Goal: Task Accomplishment & Management: Use online tool/utility

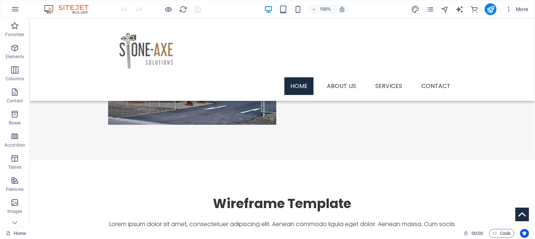
scroll to position [151, 0]
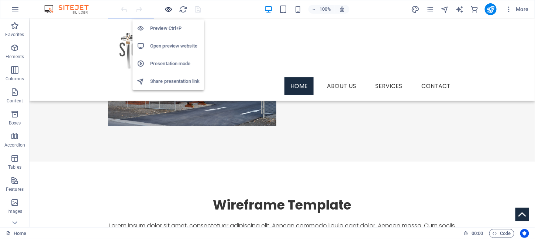
click at [168, 7] on icon "button" at bounding box center [168, 9] width 8 height 8
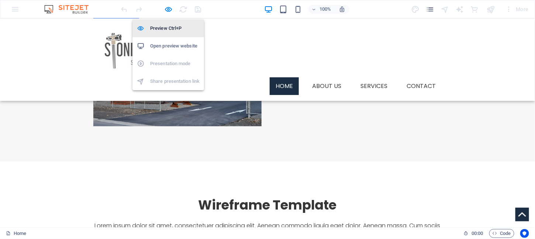
click at [160, 28] on h6 "Preview Ctrl+P" at bounding box center [174, 28] width 49 height 9
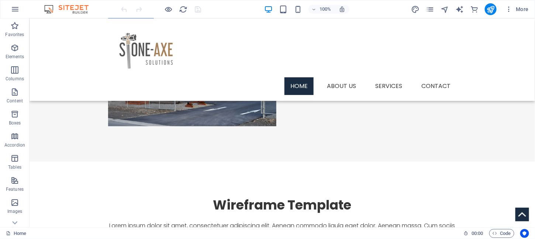
click at [173, 6] on div at bounding box center [161, 9] width 83 height 12
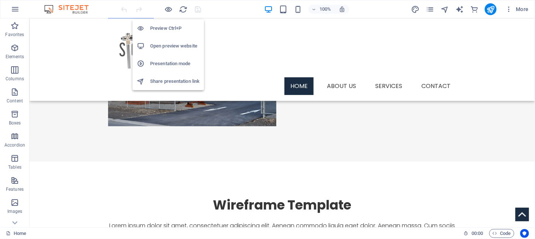
click at [159, 28] on h6 "Preview Ctrl+P" at bounding box center [174, 28] width 49 height 9
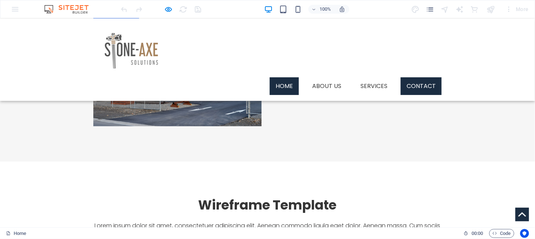
click at [421, 77] on link "Contact" at bounding box center [420, 86] width 41 height 18
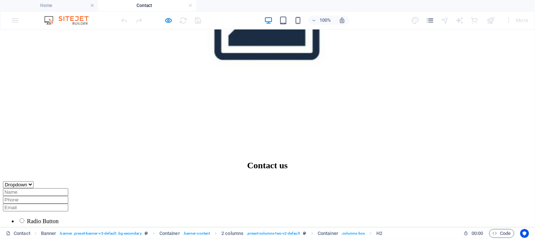
scroll to position [276, 0]
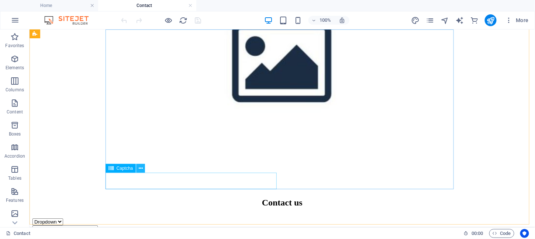
click at [140, 168] on icon at bounding box center [141, 169] width 4 height 8
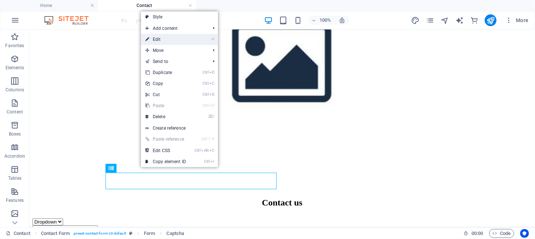
click at [166, 42] on link "⏎ Edit" at bounding box center [165, 39] width 49 height 11
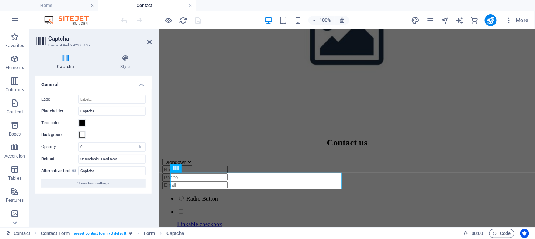
click at [63, 56] on icon at bounding box center [65, 58] width 60 height 7
click at [140, 86] on h4 "General" at bounding box center [93, 82] width 116 height 13
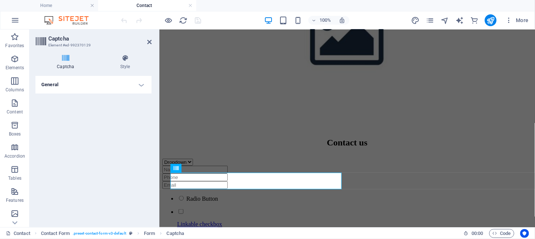
click at [140, 86] on h4 "General" at bounding box center [93, 85] width 116 height 18
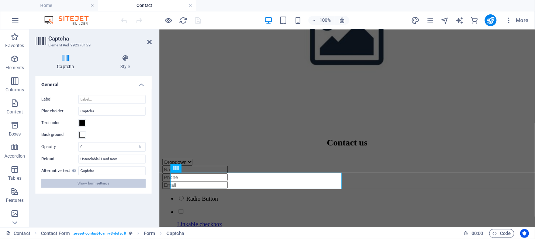
click at [92, 187] on span "Show form settings" at bounding box center [94, 183] width 32 height 9
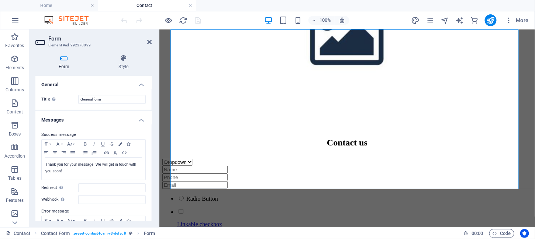
click at [139, 120] on h4 "Messages" at bounding box center [93, 117] width 116 height 13
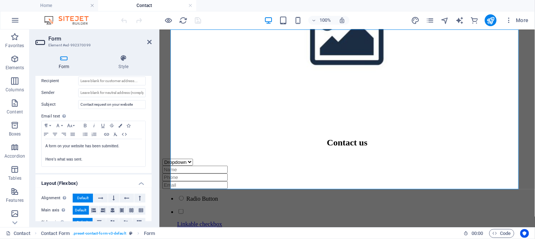
scroll to position [132, 0]
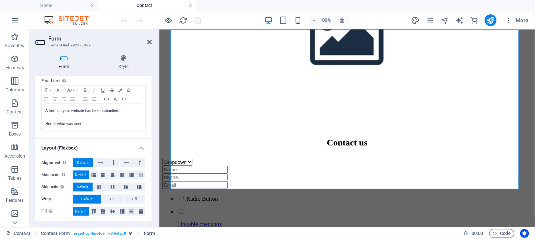
click at [140, 149] on h4 "Layout (Flexbox)" at bounding box center [93, 145] width 116 height 13
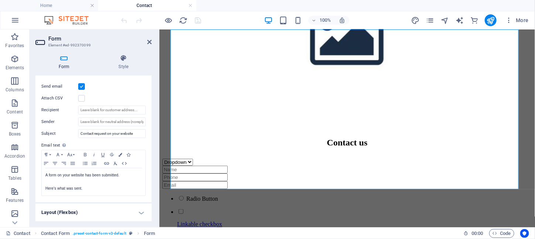
scroll to position [67, 0]
click at [150, 42] on icon at bounding box center [149, 42] width 4 height 6
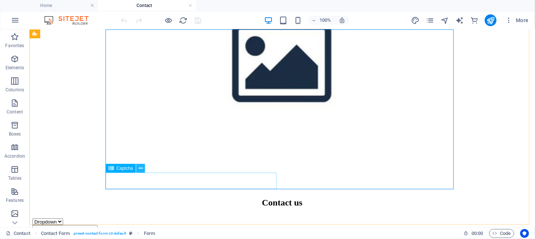
click at [142, 168] on icon at bounding box center [141, 169] width 4 height 8
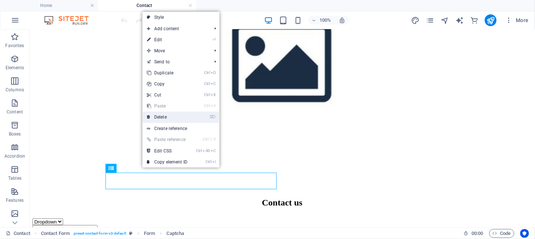
click at [172, 118] on link "⌦ Delete" at bounding box center [166, 117] width 49 height 11
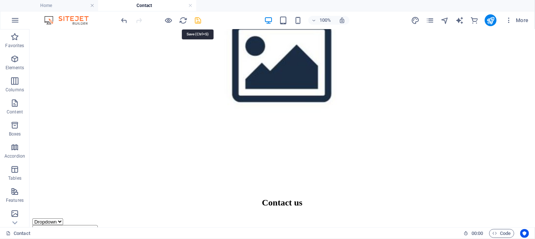
click at [199, 19] on icon "save" at bounding box center [198, 20] width 8 height 8
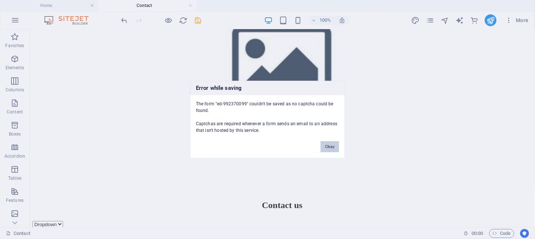
click at [328, 145] on button "Okay" at bounding box center [329, 146] width 18 height 11
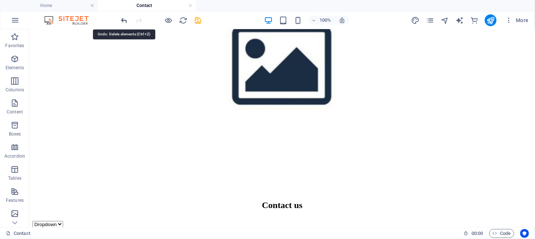
click at [123, 20] on icon "undo" at bounding box center [124, 20] width 8 height 8
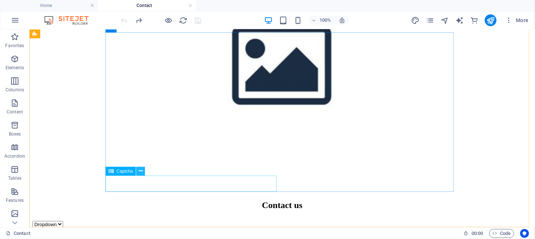
click at [140, 170] on icon at bounding box center [141, 171] width 4 height 8
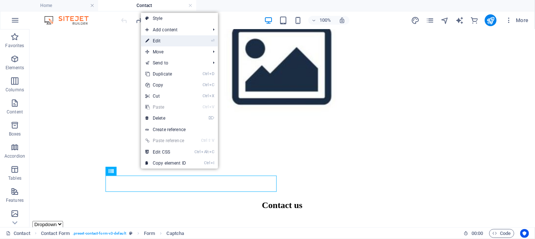
click at [161, 39] on link "⏎ Edit" at bounding box center [165, 40] width 49 height 11
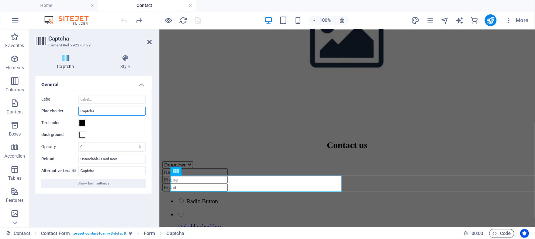
click at [101, 109] on input "Captcha" at bounding box center [111, 111] width 67 height 9
drag, startPoint x: 101, startPoint y: 109, endPoint x: 114, endPoint y: 177, distance: 69.1
click at [114, 177] on div "Label Placeholder Captcha Text color Background Opacity 0 % Reload Unreadable? …" at bounding box center [93, 141] width 116 height 105
click at [121, 58] on icon at bounding box center [125, 58] width 53 height 7
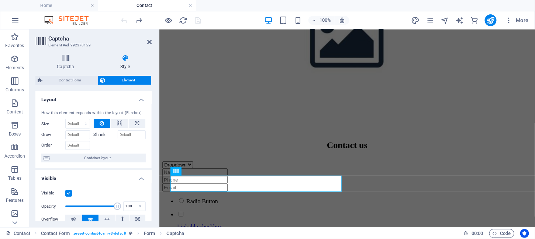
drag, startPoint x: 150, startPoint y: 112, endPoint x: 148, endPoint y: 152, distance: 39.8
click at [148, 152] on div "How this element expands within the layout (Flexbox). Size Default auto px % 1/…" at bounding box center [93, 136] width 116 height 65
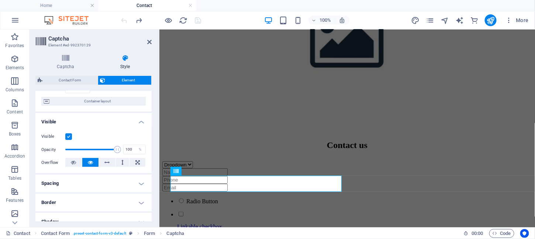
scroll to position [0, 0]
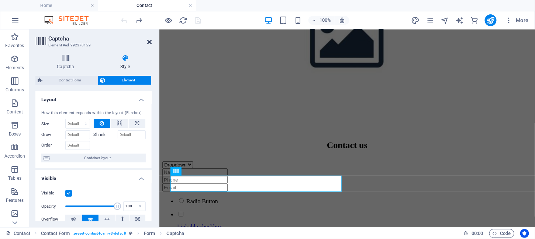
click at [149, 41] on icon at bounding box center [149, 42] width 4 height 6
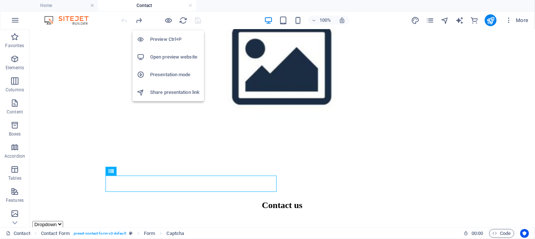
click at [163, 39] on h6 "Preview Ctrl+P" at bounding box center [174, 39] width 49 height 9
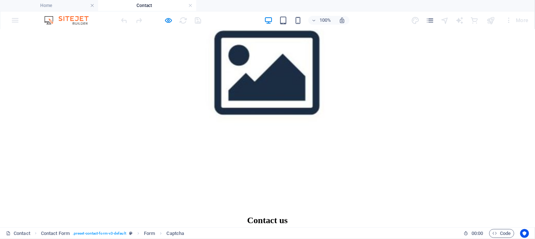
checkbox input "true"
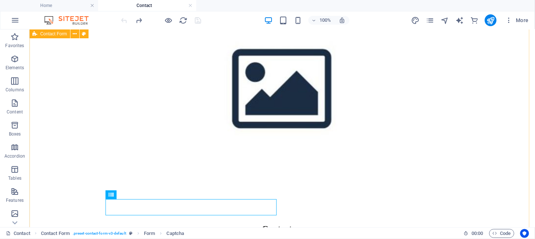
scroll to position [246, 0]
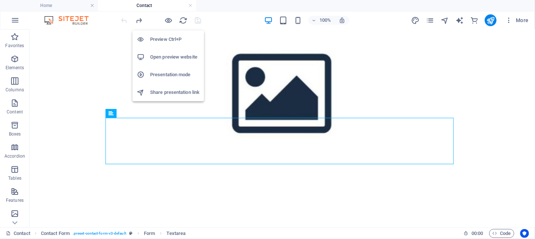
click at [171, 37] on h6 "Preview Ctrl+P" at bounding box center [174, 39] width 49 height 9
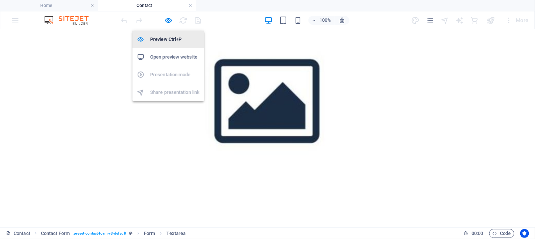
click at [165, 39] on h6 "Preview Ctrl+P" at bounding box center [174, 39] width 49 height 9
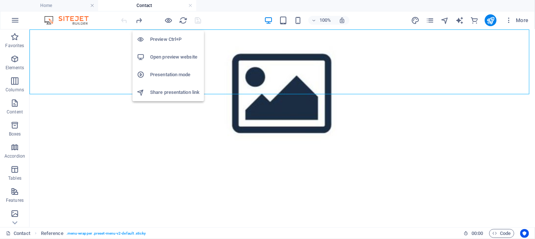
click at [162, 41] on h6 "Preview Ctrl+P" at bounding box center [174, 39] width 49 height 9
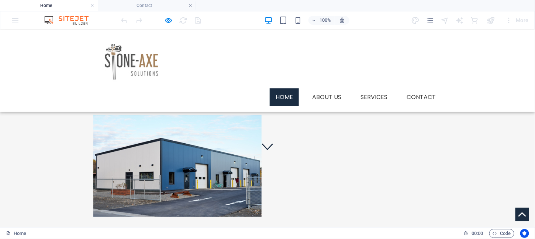
scroll to position [0, 0]
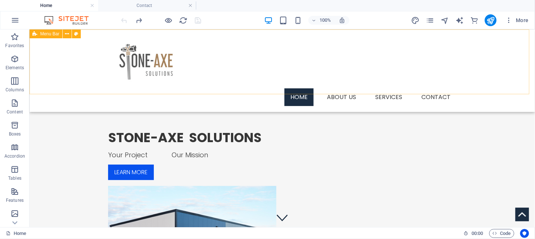
click at [85, 73] on div "Menu Home About us Services Service 1 Service 2 Contact" at bounding box center [281, 70] width 505 height 83
click at [502, 78] on div "Menu Home About us Services Service 1 Service 2 Contact" at bounding box center [281, 70] width 505 height 83
click at [68, 34] on icon at bounding box center [67, 34] width 4 height 8
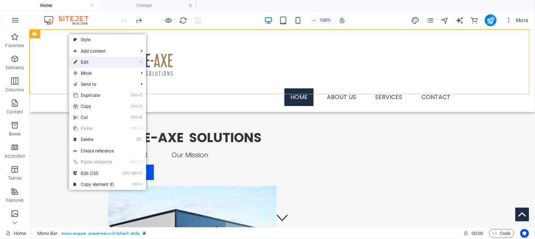
click at [78, 63] on link "⏎ Edit" at bounding box center [93, 62] width 49 height 11
select select "header"
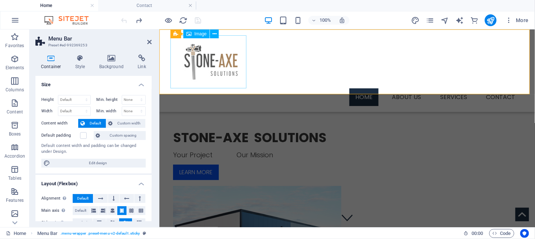
click at [226, 62] on figure at bounding box center [347, 61] width 348 height 53
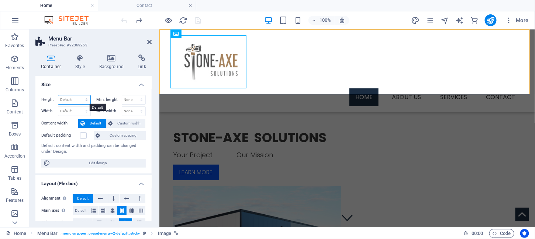
click at [86, 99] on select "Default px rem % vh vw" at bounding box center [74, 99] width 32 height 9
select select "%"
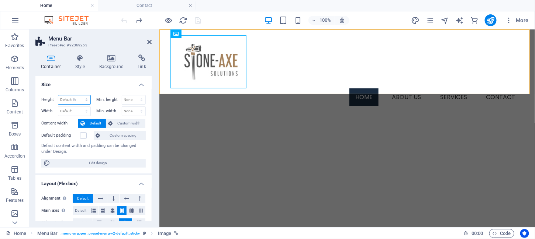
click at [79, 95] on select "Default px rem % vh vw" at bounding box center [74, 99] width 32 height 9
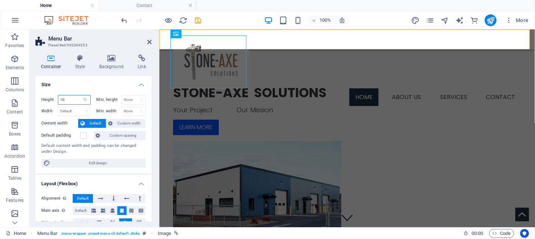
type input "1"
type input "0"
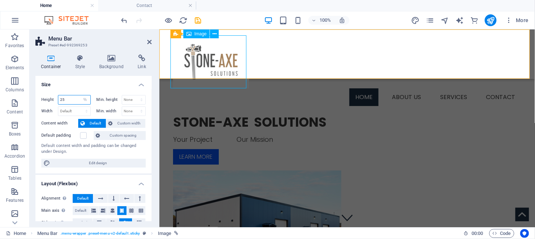
type input "25"
click at [242, 58] on figure at bounding box center [347, 61] width 348 height 53
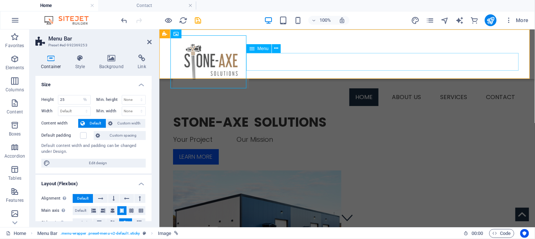
click at [292, 88] on nav "Home About us Services Service 1 Service 2 Contact" at bounding box center [347, 97] width 348 height 18
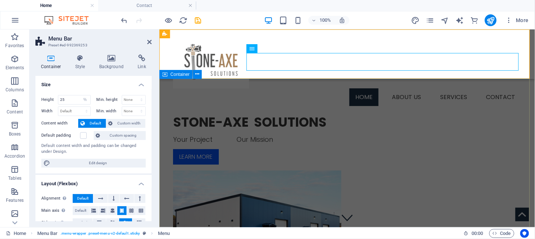
click at [296, 85] on div "STONE-AXE SOLUTIONS Your Project Our Mission Learn more" at bounding box center [346, 193] width 375 height 229
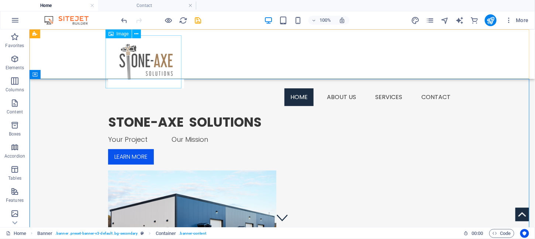
click at [149, 60] on figure at bounding box center [282, 61] width 348 height 53
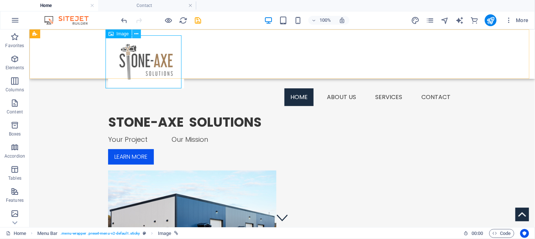
click at [136, 33] on icon at bounding box center [137, 34] width 4 height 8
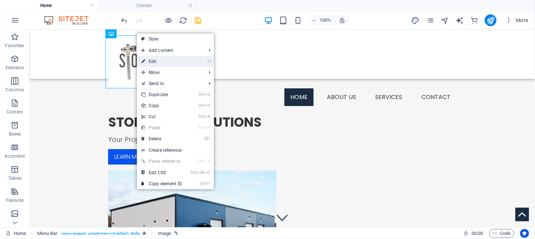
click at [164, 60] on link "⏎ Edit" at bounding box center [161, 61] width 49 height 11
select select "px"
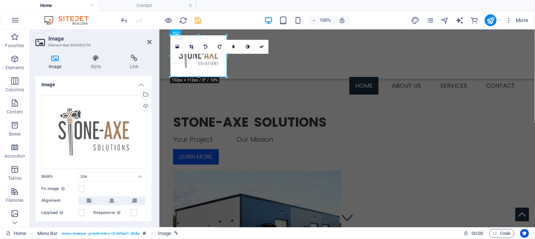
drag, startPoint x: 246, startPoint y: 88, endPoint x: 226, endPoint y: 71, distance: 26.4
type input "153"
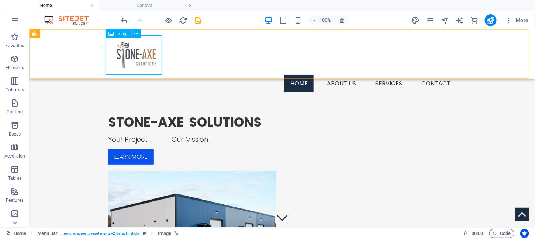
click at [147, 56] on figure at bounding box center [282, 54] width 348 height 39
click at [136, 33] on icon at bounding box center [137, 34] width 4 height 8
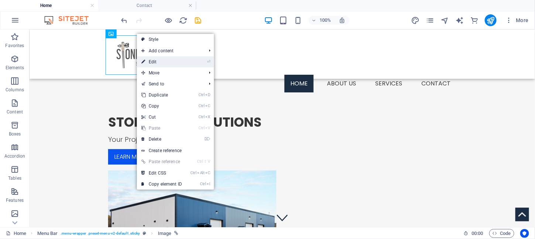
click at [163, 62] on link "⏎ Edit" at bounding box center [161, 61] width 49 height 11
select select "px"
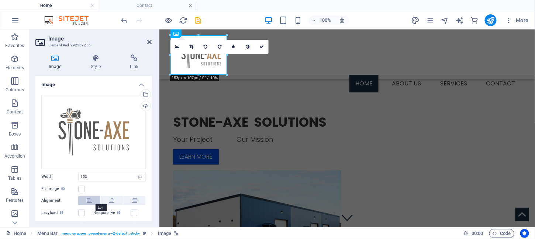
click at [89, 201] on icon at bounding box center [89, 200] width 5 height 9
click at [148, 40] on icon at bounding box center [149, 42] width 4 height 6
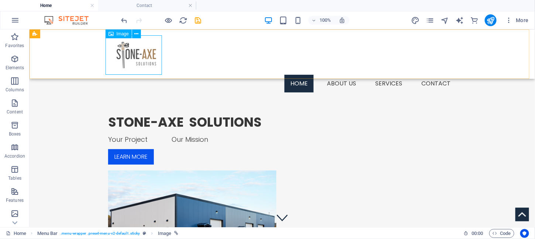
click at [111, 34] on icon at bounding box center [110, 33] width 5 height 9
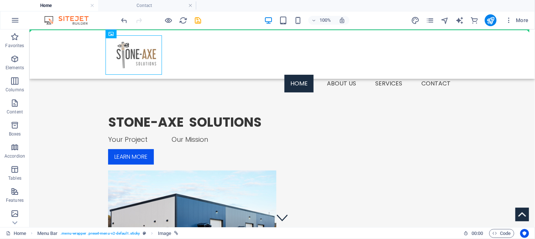
drag, startPoint x: 140, startPoint y: 62, endPoint x: 54, endPoint y: 49, distance: 87.2
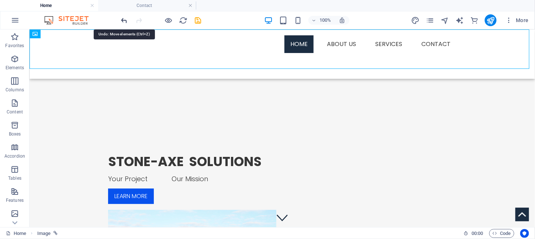
click at [122, 18] on icon "undo" at bounding box center [124, 20] width 8 height 8
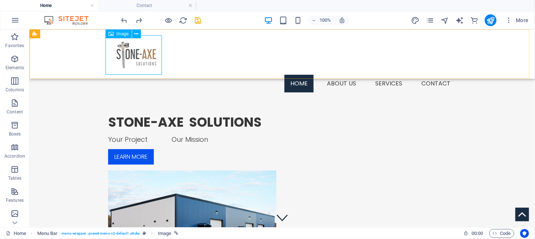
click at [123, 34] on span "Image" at bounding box center [122, 34] width 12 height 4
click at [136, 33] on icon at bounding box center [137, 34] width 4 height 8
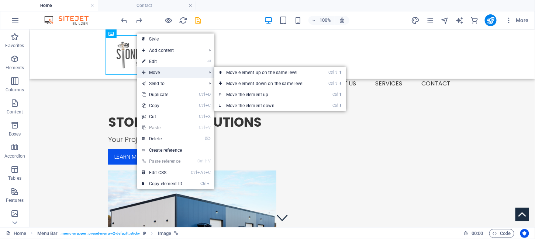
click at [155, 70] on span "Move" at bounding box center [170, 72] width 66 height 11
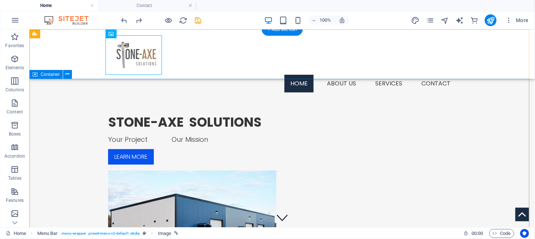
click at [107, 91] on div "STONE-AXE SOLUTIONS Your Project Our Mission Learn more" at bounding box center [281, 193] width 505 height 229
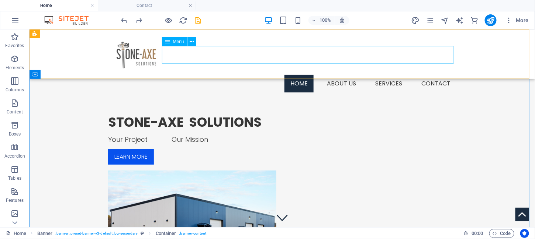
click at [245, 74] on nav "Home About us Services Service 1 Service 2 Contact" at bounding box center [282, 83] width 348 height 18
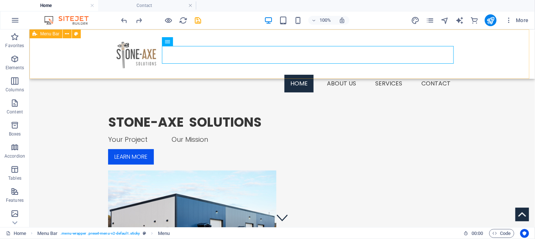
click at [248, 73] on div "Menu Home About us Services Service 1 Service 2 Contact" at bounding box center [281, 53] width 505 height 49
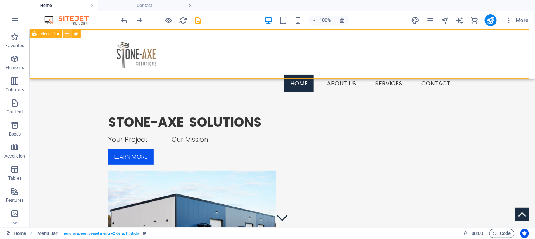
click at [66, 31] on icon at bounding box center [67, 34] width 4 height 8
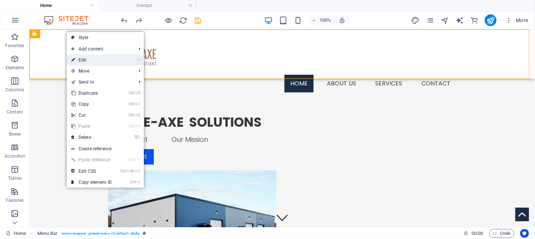
click at [79, 58] on link "⏎ Edit" at bounding box center [91, 60] width 49 height 11
select select "%"
select select "header"
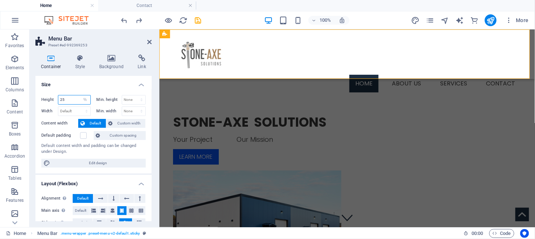
click at [66, 100] on input "25" at bounding box center [74, 99] width 32 height 9
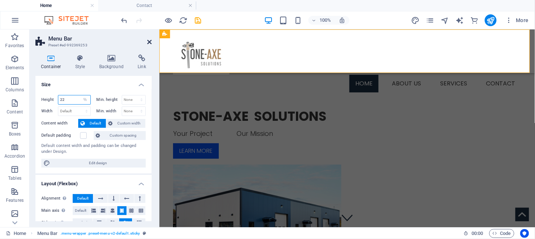
type input "22"
click at [147, 42] on icon at bounding box center [149, 42] width 4 height 6
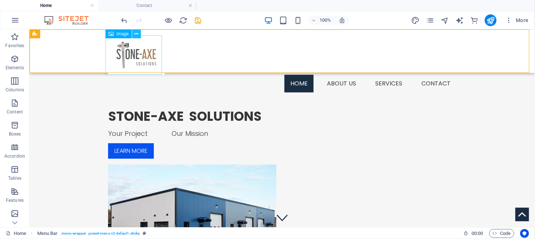
click at [138, 34] on icon at bounding box center [137, 34] width 4 height 8
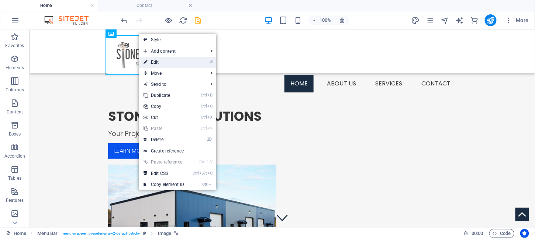
click at [161, 59] on link "⏎ Edit" at bounding box center [163, 62] width 49 height 11
select select "px"
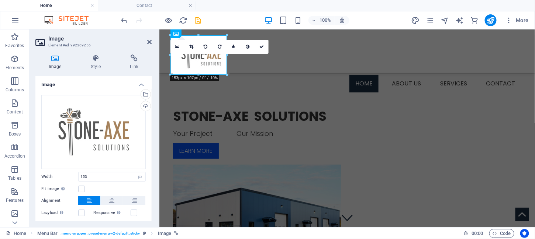
drag, startPoint x: 149, startPoint y: 163, endPoint x: 149, endPoint y: 126, distance: 36.9
click at [149, 126] on div "Drag files here, click to choose files or select files from Files or our free s…" at bounding box center [93, 168] width 116 height 158
click at [198, 33] on icon at bounding box center [197, 34] width 4 height 8
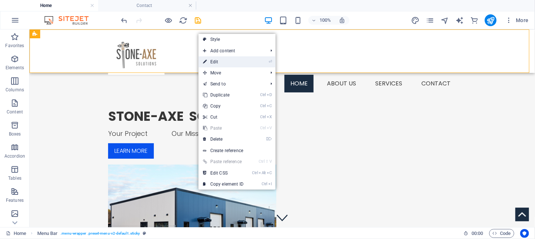
click at [213, 62] on link "⏎ Edit" at bounding box center [222, 61] width 49 height 11
select select "%"
select select "header"
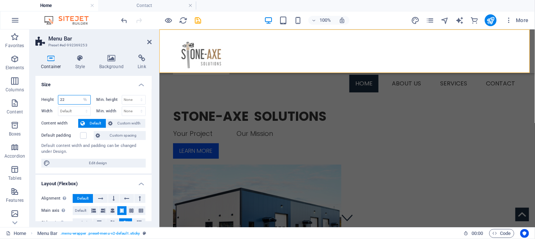
click at [65, 100] on input "22" at bounding box center [74, 99] width 32 height 9
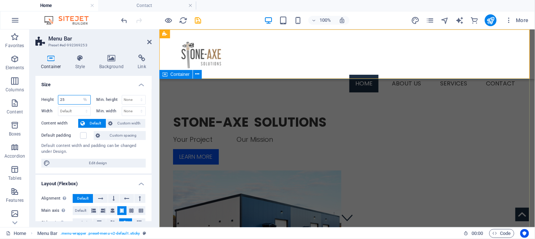
type input "25"
click at [345, 97] on div "STONE-AXE SOLUTIONS Your Project Our Mission Learn more" at bounding box center [346, 193] width 375 height 229
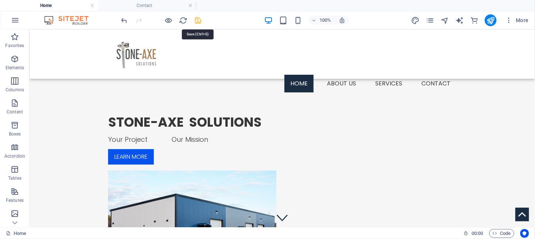
click at [197, 20] on icon "save" at bounding box center [198, 20] width 8 height 8
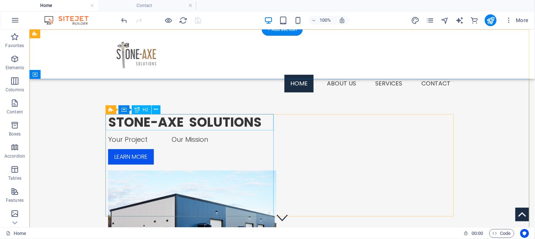
click at [171, 120] on div "STONE-AXE SOLUTIONS" at bounding box center [192, 122] width 168 height 16
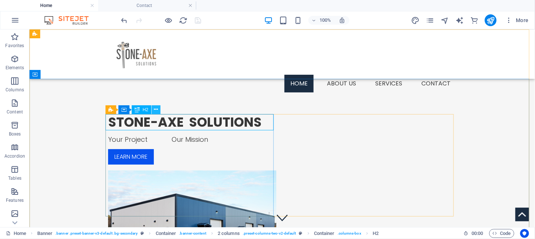
click at [155, 109] on icon at bounding box center [156, 110] width 4 height 8
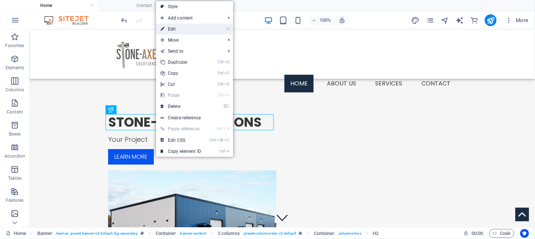
click at [174, 26] on link "⏎ Edit" at bounding box center [180, 29] width 49 height 11
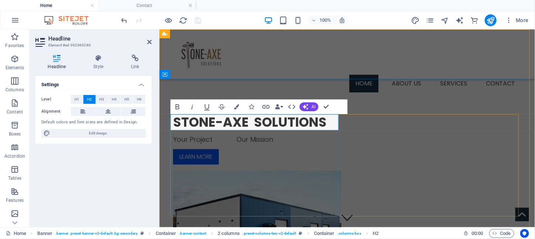
click at [327, 123] on h2 "STONE-AXE SOLUTIONS" at bounding box center [257, 122] width 168 height 16
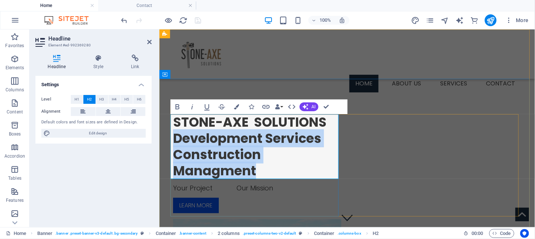
drag, startPoint x: 260, startPoint y: 167, endPoint x: 170, endPoint y: 139, distance: 94.3
click at [173, 139] on h2 "STONE-AXE SOLUTIONS ‌Development Services ‌Construction Managment" at bounding box center [257, 146] width 168 height 65
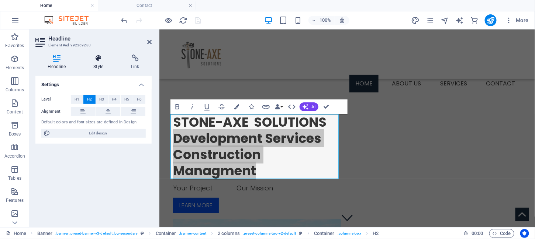
click at [98, 60] on icon at bounding box center [98, 58] width 35 height 7
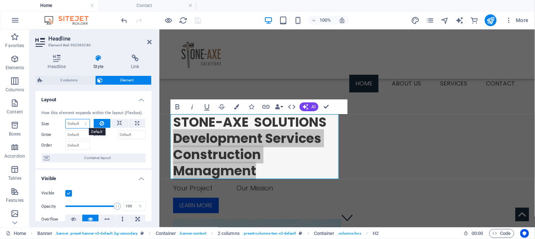
click at [84, 122] on select "Default auto px % 1/1 1/2 1/3 1/4 1/5 1/6 1/7 1/8 1/9 1/10" at bounding box center [78, 123] width 24 height 9
select select "%"
click at [78, 119] on select "Default auto px % 1/1 1/2 1/3 1/4 1/5 1/6 1/7 1/8 1/9 1/10" at bounding box center [78, 123] width 24 height 9
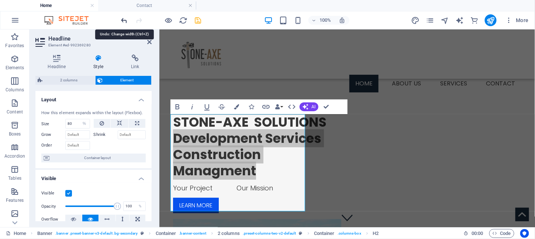
click at [125, 21] on icon "undo" at bounding box center [124, 20] width 8 height 8
type input "100"
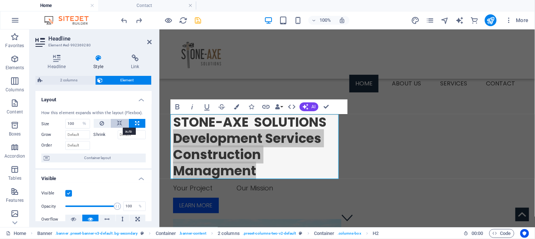
click at [120, 125] on icon at bounding box center [119, 123] width 5 height 9
select select "DISABLED_OPTION_VALUE"
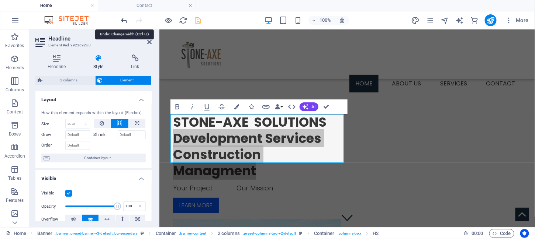
click at [124, 17] on icon "undo" at bounding box center [124, 20] width 8 height 8
type input "100"
select select "%"
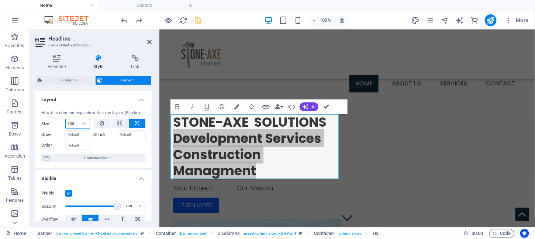
click at [76, 123] on input "100" at bounding box center [78, 123] width 24 height 9
type input "1"
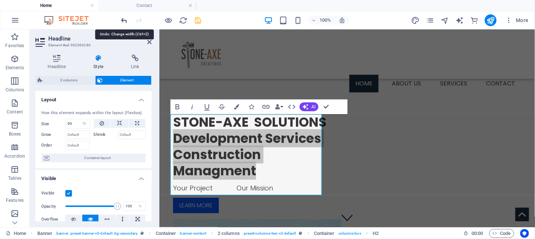
click at [124, 20] on icon "undo" at bounding box center [124, 20] width 8 height 8
type input "100"
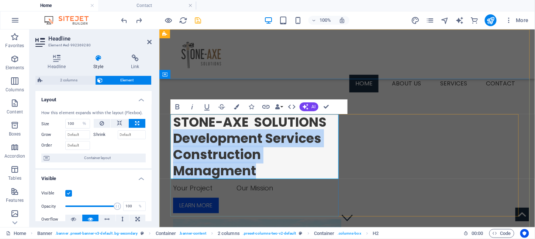
click at [317, 156] on h2 "STONE-AXE SOLUTIONS ‌Development Services ‌Construction Managment" at bounding box center [257, 146] width 168 height 65
drag, startPoint x: 257, startPoint y: 171, endPoint x: 173, endPoint y: 136, distance: 91.7
click at [173, 136] on h2 "STONE-AXE SOLUTIONS ‌Development Services ‌Construction Managment" at bounding box center [257, 146] width 168 height 65
drag, startPoint x: 219, startPoint y: 138, endPoint x: 301, endPoint y: 163, distance: 85.5
click at [301, 163] on h2 "STONE-AXE SOLUTIONS ‌Development Services ‌Construction Managment" at bounding box center [257, 146] width 168 height 65
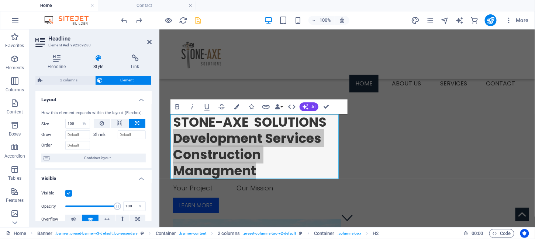
click at [113, 77] on span "Element" at bounding box center [127, 80] width 44 height 9
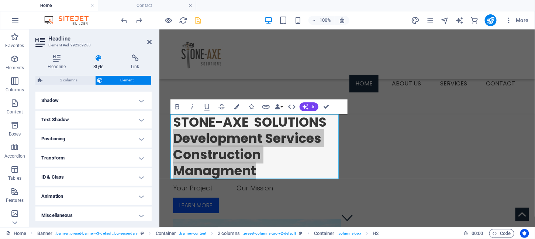
scroll to position [180, 0]
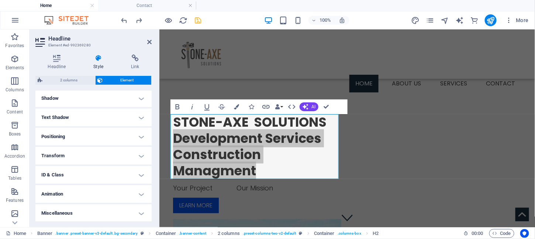
click at [139, 137] on h4 "Positioning" at bounding box center [93, 137] width 116 height 18
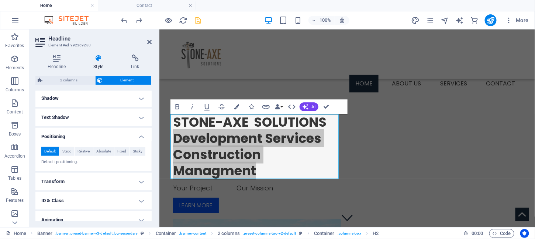
click at [139, 137] on h4 "Positioning" at bounding box center [93, 134] width 116 height 13
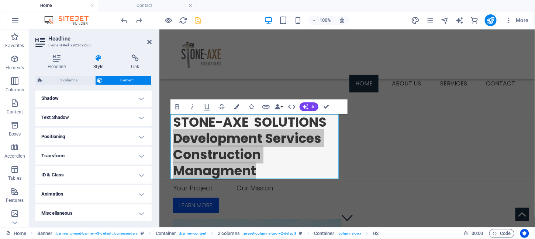
click at [97, 59] on icon at bounding box center [98, 58] width 35 height 7
click at [52, 58] on icon at bounding box center [56, 58] width 43 height 7
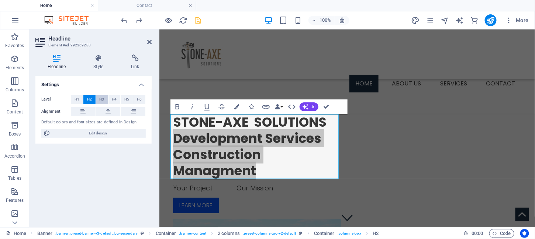
click at [102, 101] on span "H3" at bounding box center [102, 99] width 5 height 9
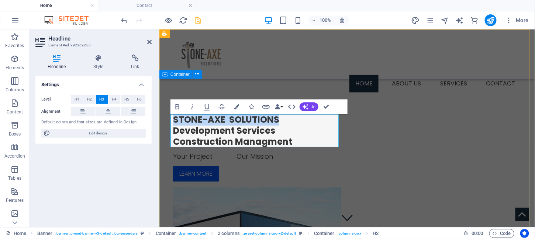
drag, startPoint x: 277, startPoint y: 119, endPoint x: 172, endPoint y: 113, distance: 105.6
click at [172, 113] on div "STONE-AXE SOLUTIONS ‌Development Services ‌Construction Managment Your Project …" at bounding box center [346, 202] width 375 height 246
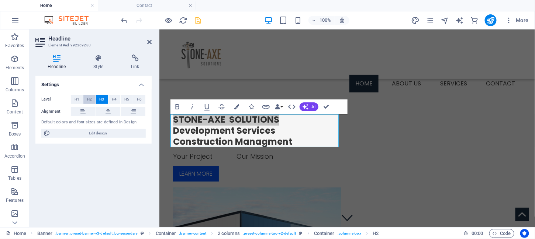
click at [88, 97] on span "H2" at bounding box center [89, 99] width 5 height 9
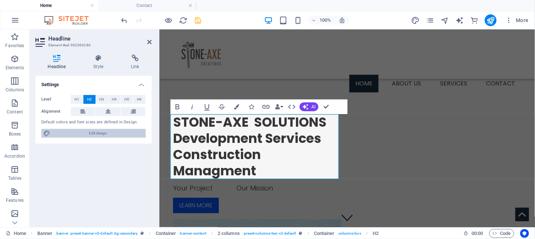
click at [93, 133] on span "Edit design" at bounding box center [97, 133] width 91 height 9
select select "px"
select select "300"
select select "px"
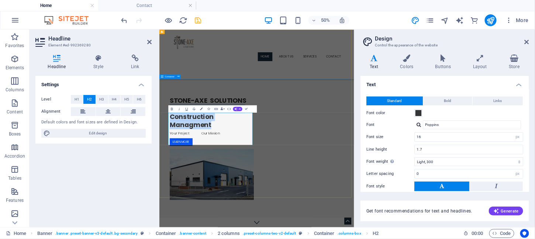
drag, startPoint x: 267, startPoint y: 250, endPoint x: 174, endPoint y: 227, distance: 95.9
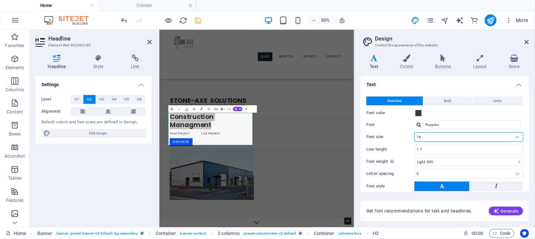
click at [429, 135] on input "16" at bounding box center [468, 137] width 108 height 9
drag, startPoint x: 429, startPoint y: 135, endPoint x: 416, endPoint y: 136, distance: 13.3
click at [416, 136] on input "16" at bounding box center [468, 137] width 108 height 9
type input "14"
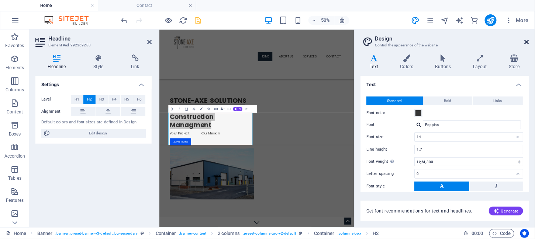
click at [527, 40] on icon at bounding box center [526, 42] width 4 height 6
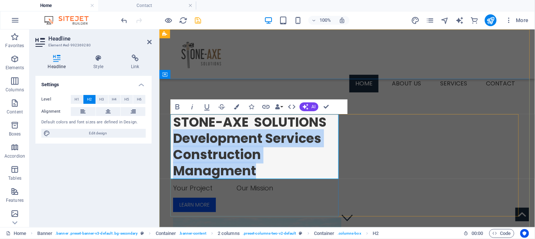
click at [288, 167] on h2 "STONE-AXE SOLUTIONS ‌Development Services ‌Construction Managment" at bounding box center [257, 146] width 168 height 65
drag, startPoint x: 258, startPoint y: 172, endPoint x: 171, endPoint y: 142, distance: 92.0
click at [173, 142] on h2 "STONE-AXE SOLUTIONS ‌Development Services ‌Construction Managment" at bounding box center [257, 146] width 168 height 65
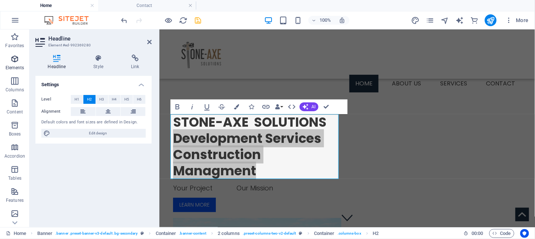
click at [13, 61] on icon "button" at bounding box center [14, 59] width 9 height 9
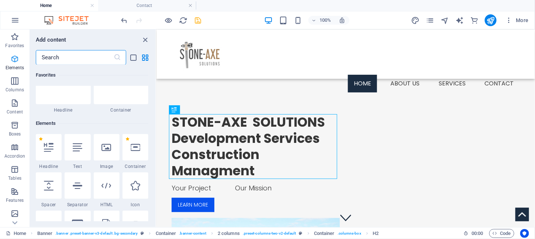
scroll to position [78, 0]
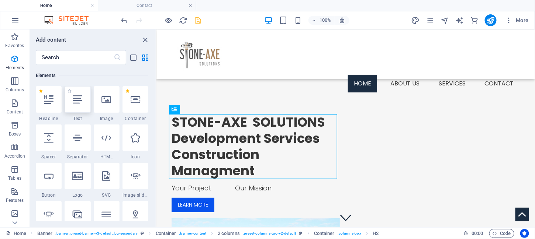
click at [79, 99] on icon at bounding box center [78, 100] width 10 height 10
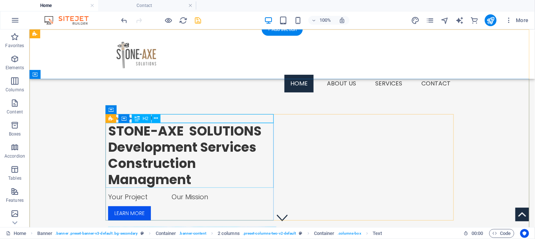
click at [211, 166] on div "STONE-AXE SOLUTIONS Development Services Construction Managment" at bounding box center [192, 155] width 168 height 65
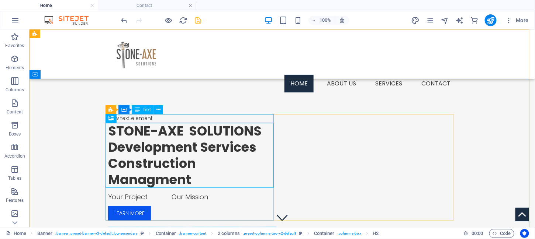
click at [143, 111] on span "Text" at bounding box center [147, 110] width 8 height 4
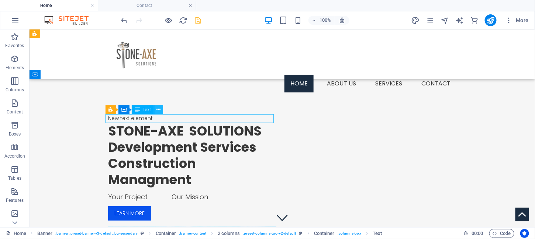
click at [158, 109] on icon at bounding box center [158, 110] width 4 height 8
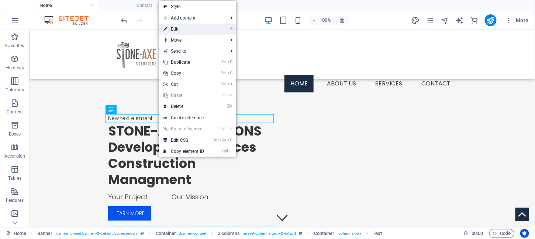
click at [187, 30] on link "⏎ Edit" at bounding box center [183, 29] width 49 height 11
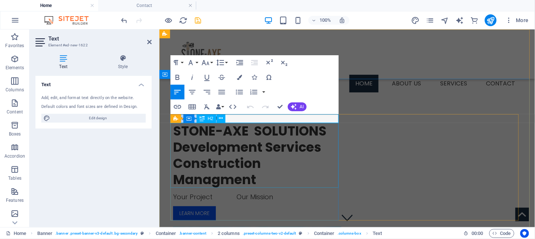
click at [280, 164] on div "STONE-AXE SOLUTIONS Development Services Construction Managment" at bounding box center [257, 155] width 168 height 65
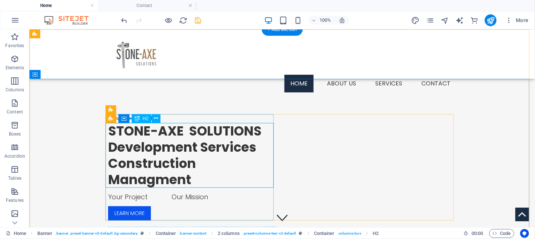
click at [194, 179] on div "STONE-AXE SOLUTIONS Development Services Construction Managment" at bounding box center [192, 155] width 168 height 65
click at [155, 116] on icon at bounding box center [156, 119] width 4 height 8
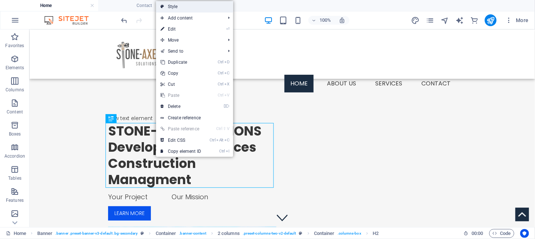
click at [168, 7] on link "Style" at bounding box center [194, 6] width 77 height 11
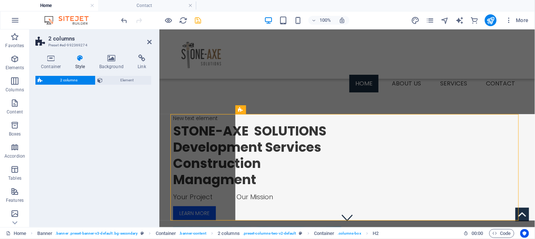
select select "rem"
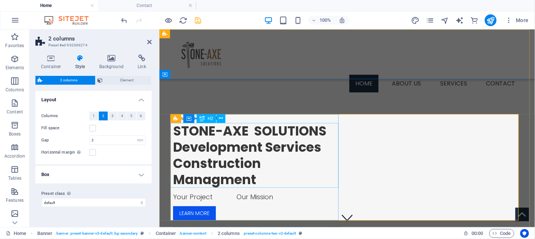
click at [268, 180] on div "STONE-AXE SOLUTIONS Development Services Construction Managment" at bounding box center [257, 155] width 168 height 65
click at [219, 119] on icon at bounding box center [221, 119] width 4 height 8
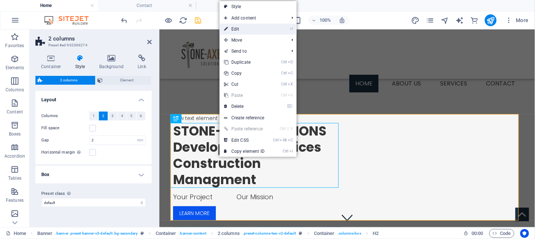
click at [237, 32] on link "⏎ Edit" at bounding box center [243, 29] width 49 height 11
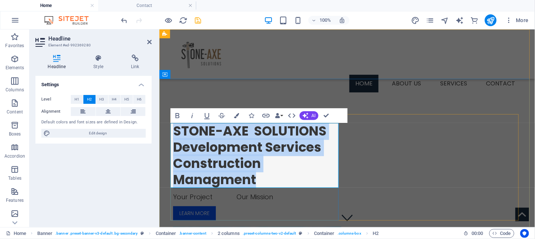
click at [173, 148] on h2 "STONE-AXE SOLUTIONS Development Services Construction Managment" at bounding box center [257, 155] width 168 height 65
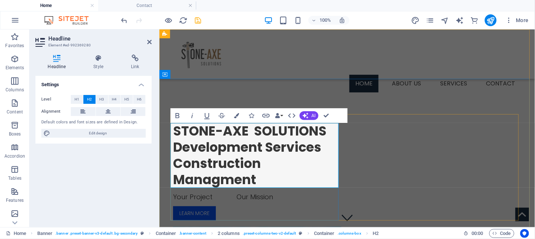
click at [173, 147] on h2 "STONE-AXE SOLUTIONS Development Services Construction Managment" at bounding box center [257, 155] width 168 height 65
click at [241, 149] on h2 "STONE-AXE SOLUTIONS Development Services Construction Managment" at bounding box center [257, 155] width 168 height 65
click at [178, 163] on h2 "STONE-AXE SOLUTIONS >Development Services Construction Managment" at bounding box center [257, 155] width 168 height 65
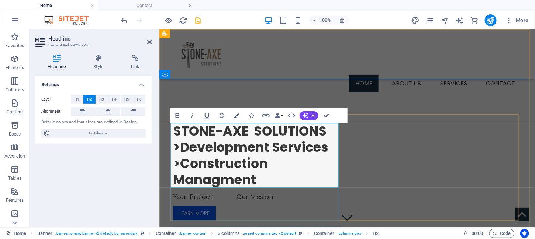
click at [252, 179] on h2 "STONE-AXE SOLUTIONS >Development Services >Construction Managment" at bounding box center [257, 155] width 168 height 65
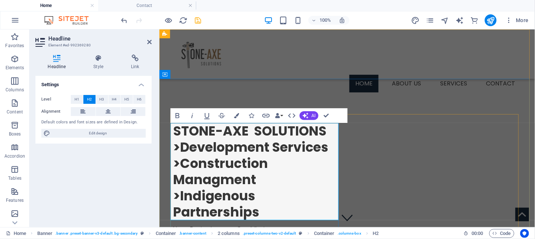
click at [318, 207] on h2 "STONE-AXE SOLUTIONS >Development Services >Construction Managment ‌>Indigenous …" at bounding box center [257, 171] width 168 height 97
click at [199, 72] on icon at bounding box center [197, 74] width 4 height 8
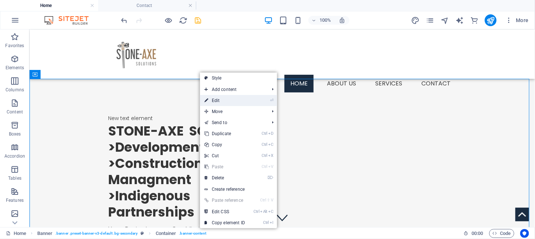
click at [214, 98] on link "⏎ Edit" at bounding box center [224, 100] width 49 height 11
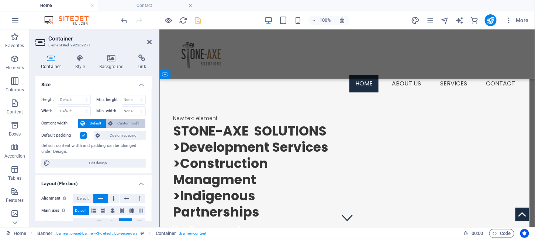
click at [129, 123] on span "Custom width" at bounding box center [129, 123] width 28 height 9
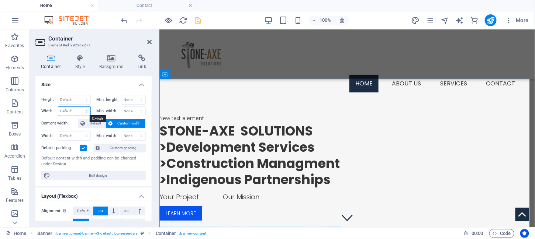
click at [70, 110] on select "Default px rem % em vh vw" at bounding box center [74, 111] width 32 height 9
select select "%"
click at [79, 107] on select "Default px rem % em vh vw" at bounding box center [74, 111] width 32 height 9
type input "110"
click at [150, 40] on icon at bounding box center [149, 42] width 4 height 6
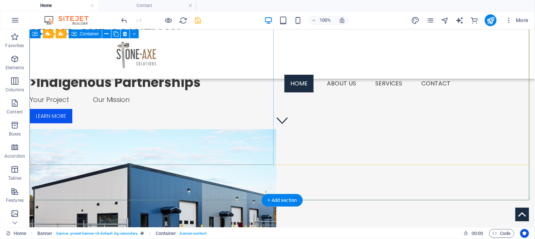
scroll to position [0, 0]
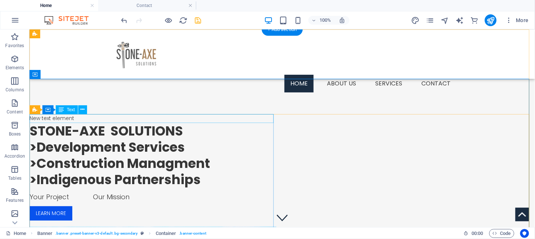
click at [136, 121] on div "New text element" at bounding box center [152, 118] width 247 height 9
click at [48, 118] on div "New text element" at bounding box center [152, 118] width 247 height 9
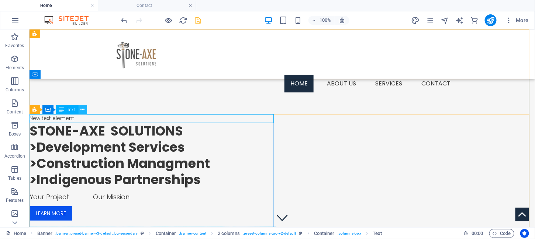
click at [84, 110] on icon at bounding box center [83, 110] width 4 height 8
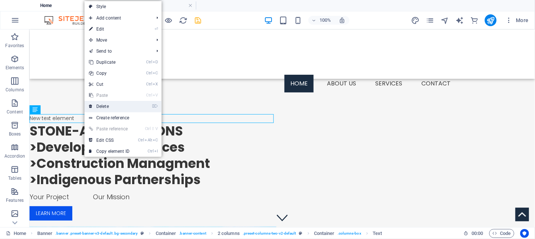
click at [114, 106] on link "⌦ Delete" at bounding box center [108, 106] width 49 height 11
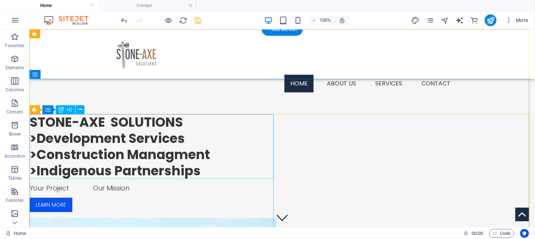
click at [121, 149] on div "STONE-AXE SOLUTIONS >Development Services >Construction Managment >Indigenous P…" at bounding box center [152, 146] width 247 height 65
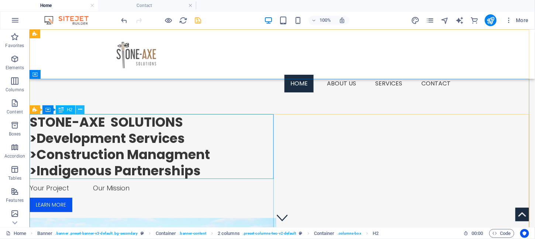
click at [79, 109] on icon at bounding box center [80, 110] width 4 height 8
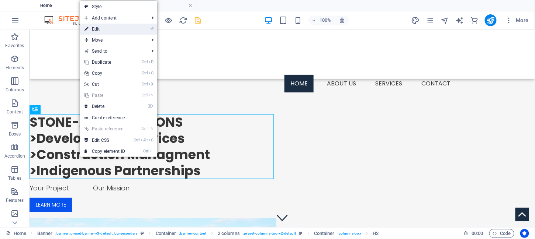
click at [104, 28] on link "⏎ Edit" at bounding box center [104, 29] width 49 height 11
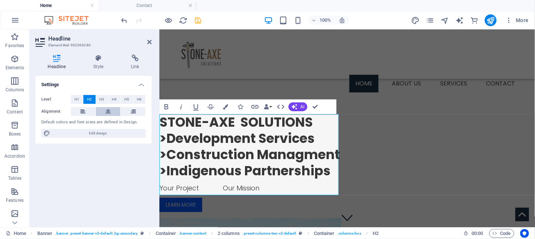
click at [109, 109] on icon at bounding box center [107, 111] width 5 height 9
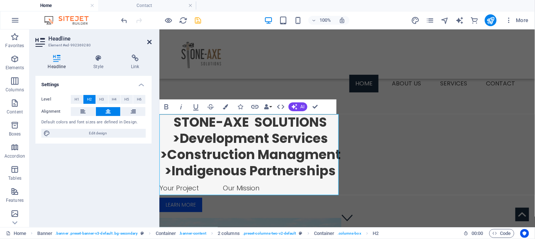
click at [149, 41] on icon at bounding box center [149, 42] width 4 height 6
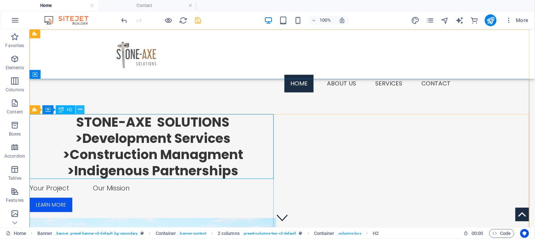
click at [80, 109] on icon at bounding box center [80, 110] width 4 height 8
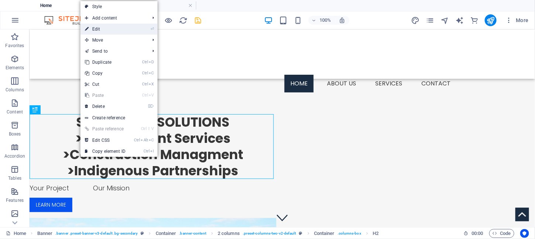
click at [105, 28] on link "⏎ Edit" at bounding box center [104, 29] width 49 height 11
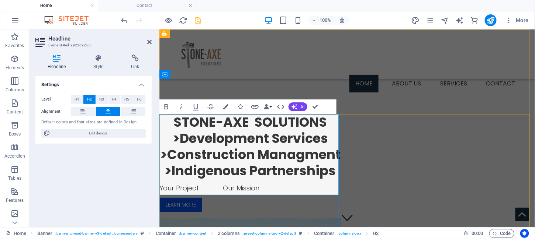
click at [307, 162] on h2 "STONE-AXE SOLUTIONS >Development Services >Construction Managment >Indigenous P…" at bounding box center [250, 146] width 182 height 65
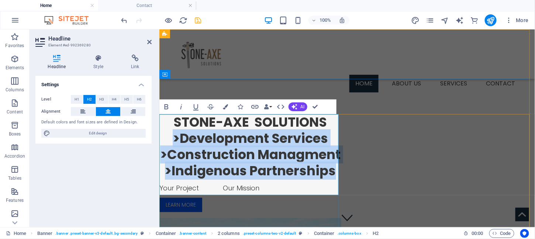
drag, startPoint x: 332, startPoint y: 187, endPoint x: 168, endPoint y: 139, distance: 170.8
click at [168, 139] on h2 "STONE-AXE SOLUTIONS >Development Services >Construction Managment >Indigenous P…" at bounding box center [250, 146] width 182 height 65
click at [167, 106] on icon "button" at bounding box center [166, 106] width 4 height 5
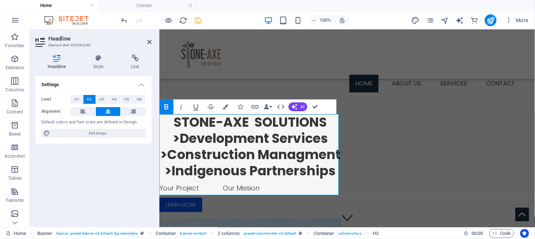
click at [167, 106] on icon "button" at bounding box center [166, 106] width 4 height 5
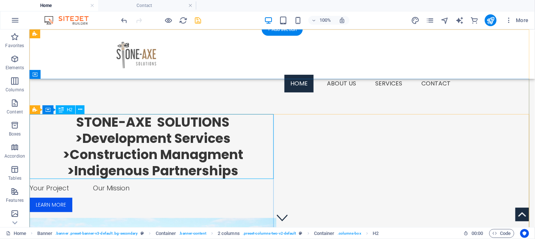
click at [198, 131] on div "STONE-AXE SOLUTIONS >Development Services >Construction Managment >Indigenous P…" at bounding box center [152, 146] width 247 height 65
click at [82, 110] on button at bounding box center [80, 109] width 9 height 9
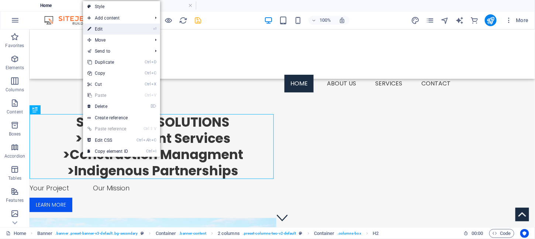
click at [104, 33] on link "⏎ Edit" at bounding box center [107, 29] width 49 height 11
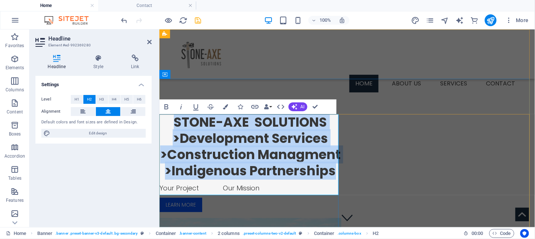
click at [332, 121] on h2 "STONE-AXE SOLUTIONS >Development Services >Construction Managment >Indigenous P…" at bounding box center [250, 146] width 182 height 65
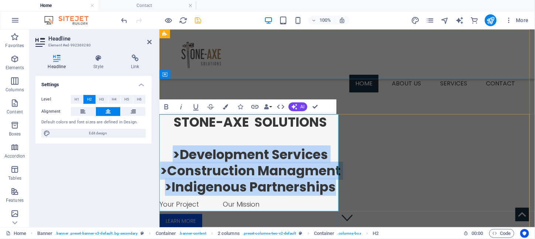
drag, startPoint x: 168, startPoint y: 154, endPoint x: 336, endPoint y: 200, distance: 174.3
click at [336, 195] on h2 "STONE-AXE SOLUTIONS ‌ >Development Services >Construction Managment >Indigenous…" at bounding box center [250, 154] width 182 height 81
click at [167, 107] on icon "button" at bounding box center [166, 106] width 9 height 9
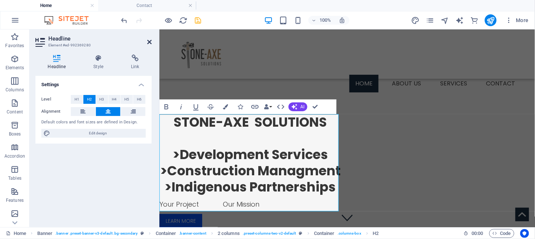
click at [147, 39] on icon at bounding box center [149, 42] width 4 height 6
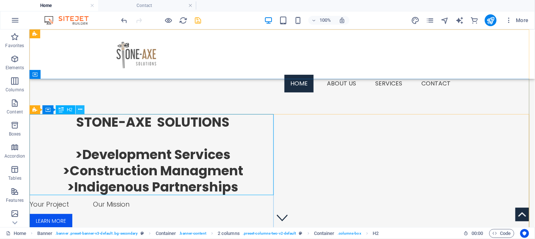
click at [81, 109] on icon at bounding box center [80, 110] width 4 height 8
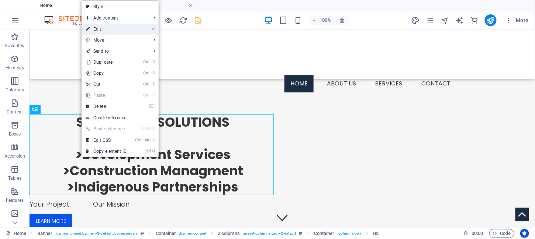
click at [109, 28] on link "⏎ Edit" at bounding box center [105, 29] width 49 height 11
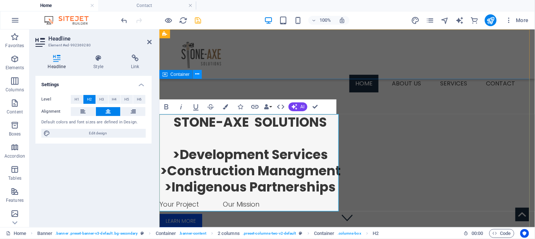
click at [197, 74] on icon at bounding box center [197, 74] width 4 height 8
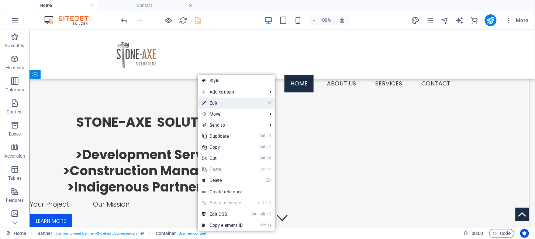
click at [222, 102] on link "⏎ Edit" at bounding box center [222, 103] width 49 height 11
select select "%"
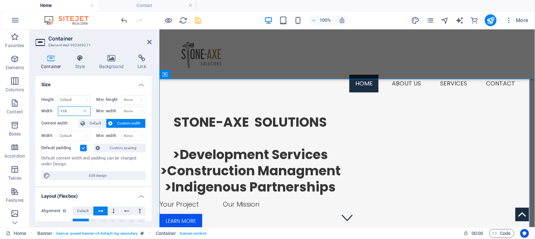
drag, startPoint x: 74, startPoint y: 111, endPoint x: 52, endPoint y: 112, distance: 22.9
click at [52, 112] on div "Width 110 Default px rem % em vh vw" at bounding box center [65, 112] width 49 height 10
type input "100"
click at [150, 41] on icon at bounding box center [149, 42] width 4 height 6
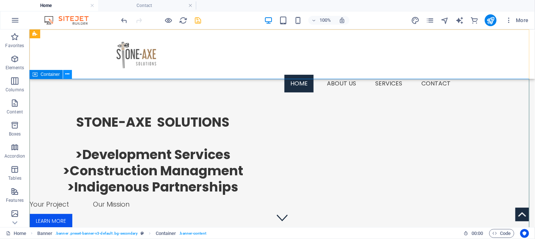
click at [66, 73] on icon at bounding box center [68, 74] width 4 height 8
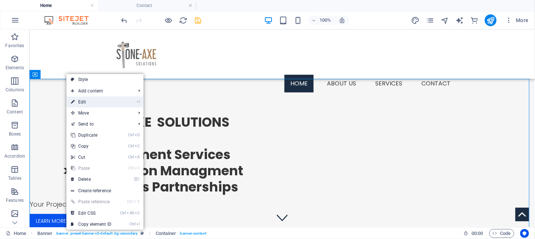
click at [86, 104] on link "⏎ Edit" at bounding box center [90, 102] width 49 height 11
select select "%"
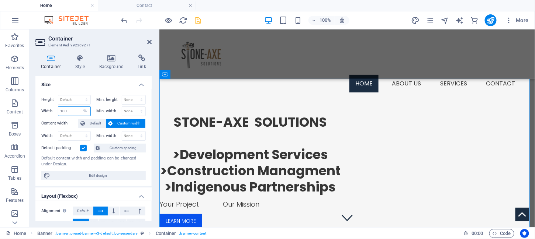
drag, startPoint x: 66, startPoint y: 111, endPoint x: 51, endPoint y: 109, distance: 14.5
click at [51, 109] on div "Width 100 Default px rem % em vh vw" at bounding box center [65, 112] width 49 height 10
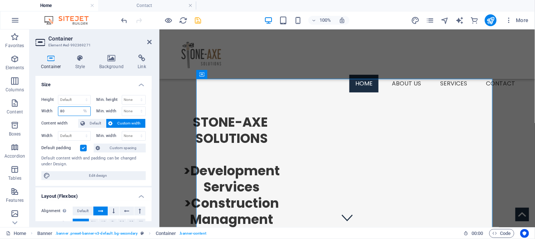
drag, startPoint x: 69, startPoint y: 112, endPoint x: 52, endPoint y: 110, distance: 16.7
click at [52, 110] on div "Width 80 Default px rem % em vh vw" at bounding box center [65, 112] width 49 height 10
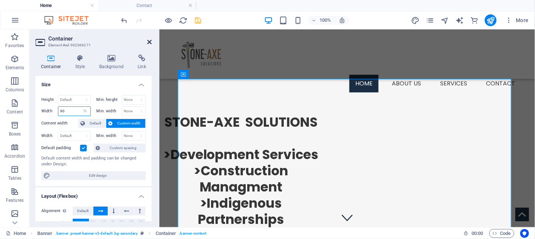
type input "90"
click at [150, 40] on icon at bounding box center [149, 42] width 4 height 6
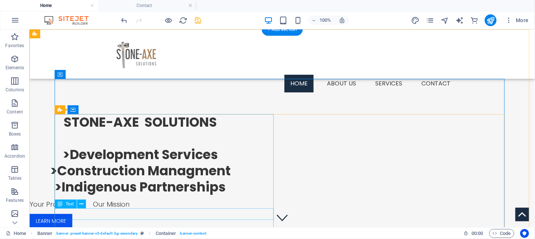
click at [111, 210] on div "Your Project Our Mission" at bounding box center [140, 204] width 222 height 11
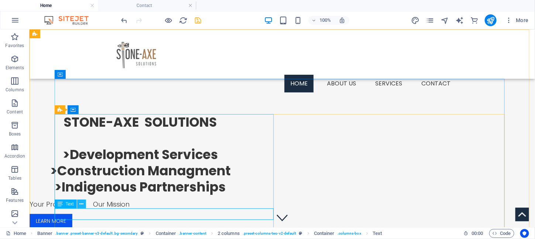
click at [80, 205] on icon at bounding box center [81, 205] width 4 height 8
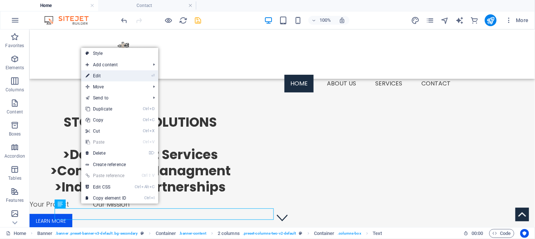
click at [106, 73] on link "⏎ Edit" at bounding box center [105, 75] width 49 height 11
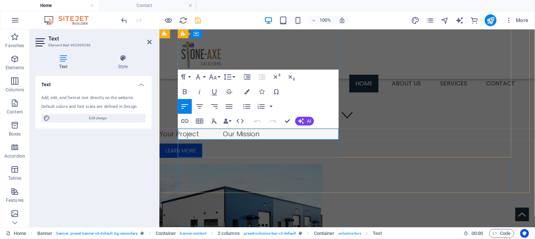
click at [191, 133] on span "Your Project Our Mission" at bounding box center [209, 133] width 100 height 9
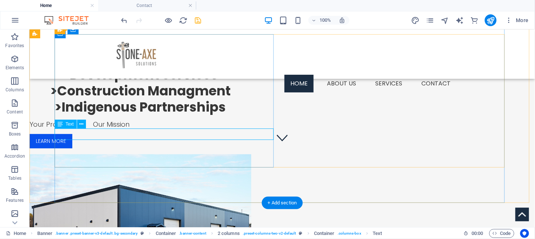
click at [139, 130] on div "Your Project Our Mission" at bounding box center [140, 124] width 222 height 11
click at [81, 123] on icon at bounding box center [81, 125] width 4 height 8
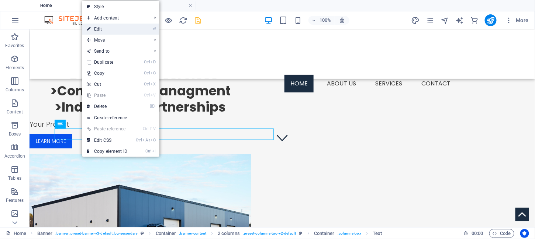
click at [106, 29] on link "⏎ Edit" at bounding box center [106, 29] width 49 height 11
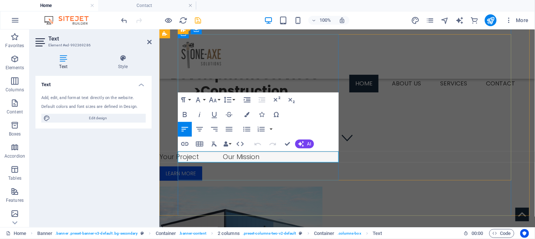
click at [214, 153] on span "Your Project Our Mission" at bounding box center [209, 156] width 100 height 9
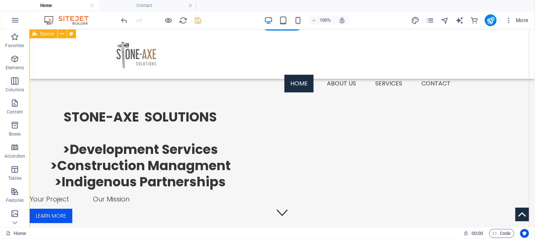
scroll to position [0, 0]
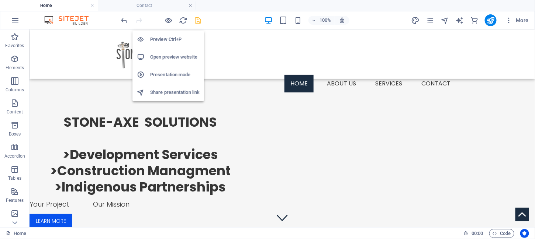
click at [164, 39] on h6 "Preview Ctrl+P" at bounding box center [174, 39] width 49 height 9
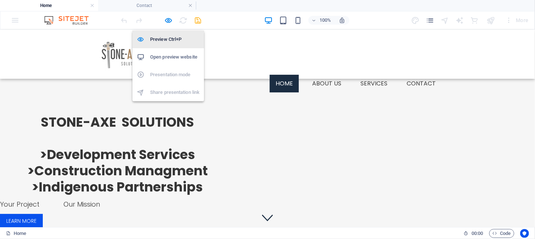
click at [163, 40] on h6 "Preview Ctrl+P" at bounding box center [174, 39] width 49 height 9
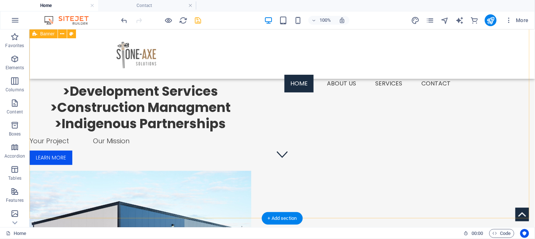
scroll to position [63, 0]
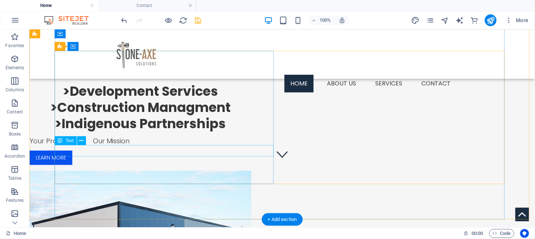
click at [138, 147] on div "Your Project Our Mission" at bounding box center [140, 140] width 222 height 11
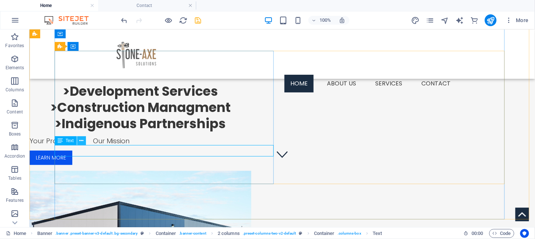
click at [84, 141] on button at bounding box center [81, 140] width 9 height 9
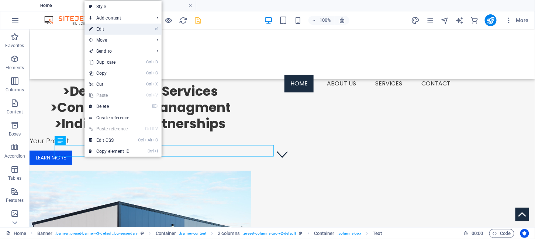
click at [113, 29] on link "⏎ Edit" at bounding box center [108, 29] width 49 height 11
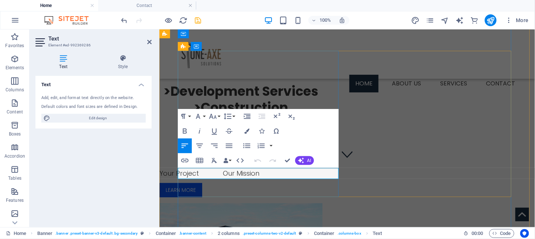
drag, startPoint x: 327, startPoint y: 174, endPoint x: 217, endPoint y: 174, distance: 109.9
click at [217, 174] on p "Your Project Our Mission" at bounding box center [240, 173] width 163 height 11
click at [185, 131] on icon "button" at bounding box center [185, 131] width 4 height 5
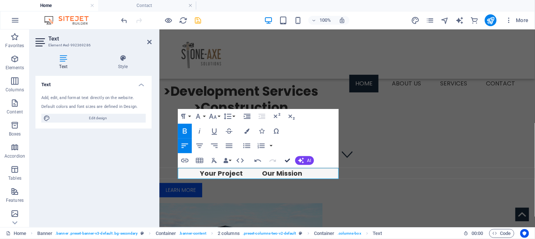
scroll to position [41, 0]
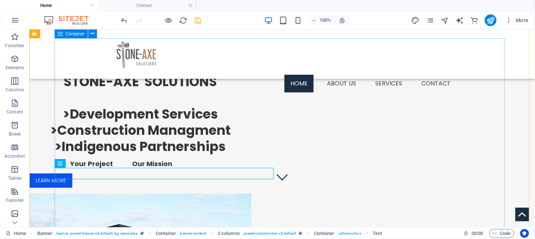
click at [217, 213] on div "STONE-AXE SOLUTIONS >Development Services >Construction Managment >Indigenous P…" at bounding box center [256, 201] width 455 height 326
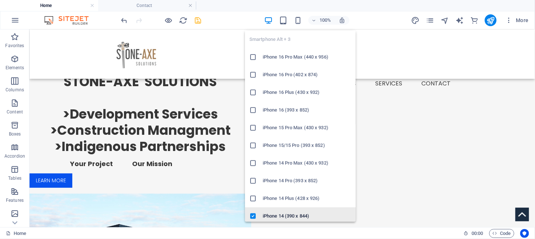
click at [271, 214] on h6 "iPhone 14 (390 x 844)" at bounding box center [306, 216] width 88 height 9
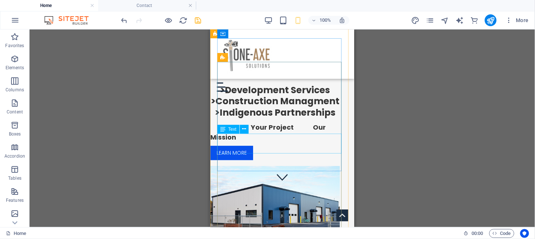
click at [260, 136] on div "Your Project Our Mission" at bounding box center [274, 132] width 129 height 20
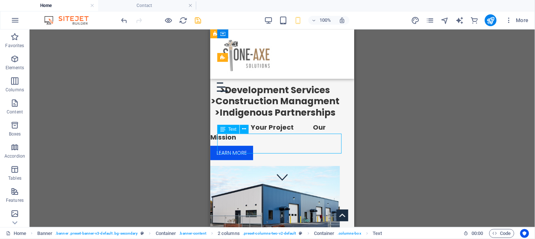
click at [264, 138] on div "Your Project Our Mission" at bounding box center [274, 132] width 129 height 20
click at [243, 128] on icon at bounding box center [244, 129] width 4 height 8
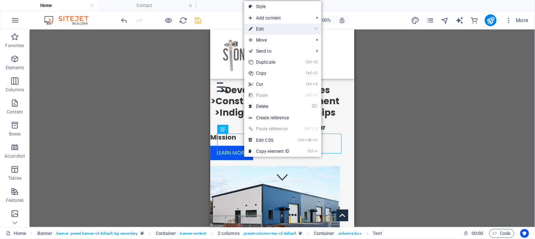
click at [265, 28] on link "⏎ Edit" at bounding box center [268, 29] width 49 height 11
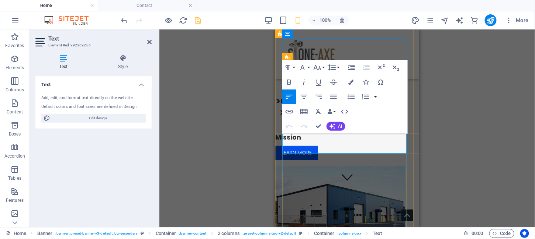
click at [324, 138] on strong "Your Project Our Mission" at bounding box center [332, 131] width 115 height 19
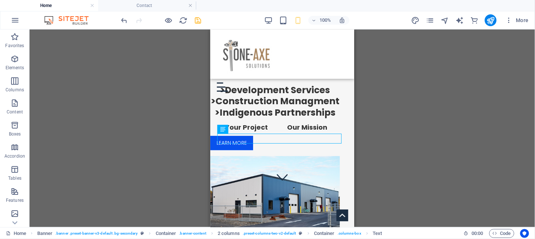
click at [196, 147] on div "Container H2 Banner Container 2 columns 2 columns Container Menu Bar Container …" at bounding box center [281, 128] width 505 height 198
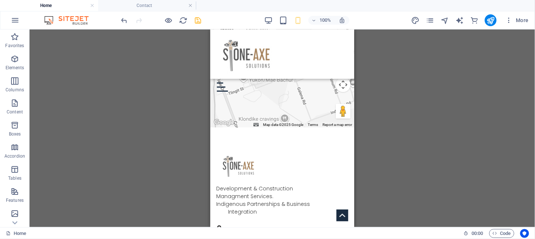
scroll to position [889, 0]
drag, startPoint x: 351, startPoint y: 55, endPoint x: 568, endPoint y: 224, distance: 275.9
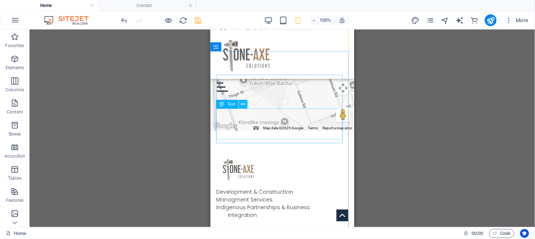
click at [241, 104] on icon at bounding box center [243, 105] width 4 height 8
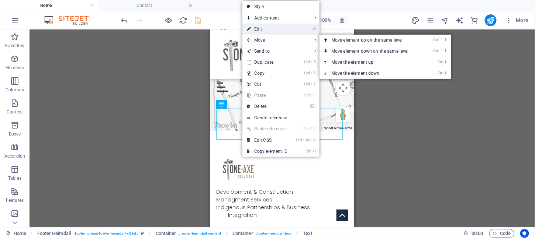
click at [258, 30] on link "⏎ Edit" at bounding box center [266, 29] width 49 height 11
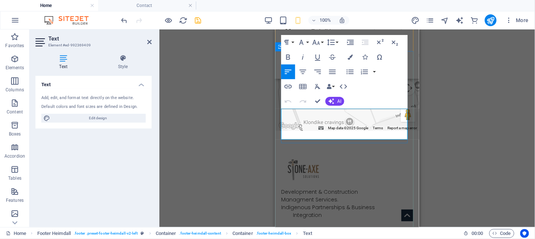
click at [300, 188] on p "Development & Construction Managment Services. Indigenous Partnerships & Busine…" at bounding box center [347, 203] width 132 height 31
click at [285, 188] on p "Development & Construction Managment Services. Indigenous Partnerships & Busine…" at bounding box center [347, 203] width 132 height 31
click at [303, 188] on p "Development & Construction Managment Services. Indigenous Partnerships & Busine…" at bounding box center [347, 203] width 132 height 31
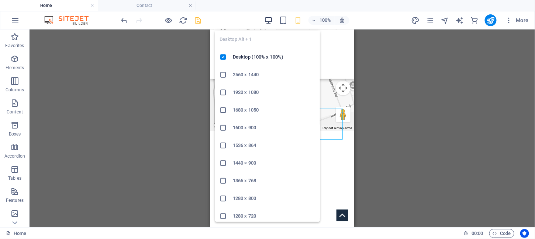
click at [268, 19] on icon "button" at bounding box center [268, 20] width 8 height 8
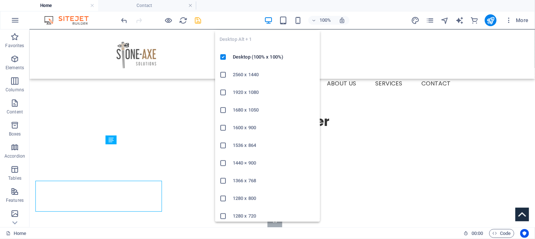
scroll to position [780, 0]
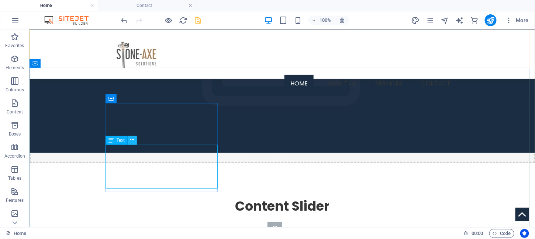
click at [131, 142] on icon at bounding box center [132, 140] width 4 height 8
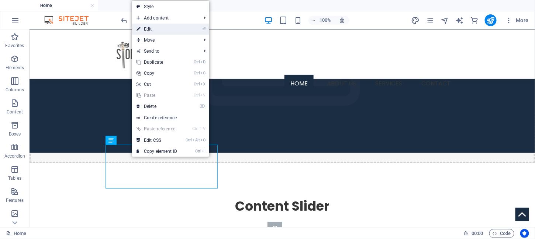
click at [157, 30] on link "⏎ Edit" at bounding box center [156, 29] width 49 height 11
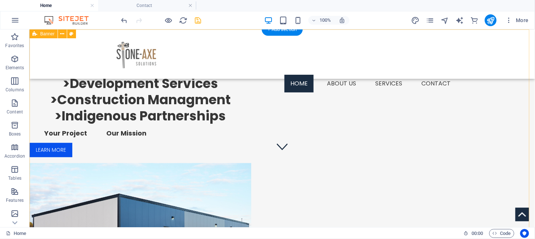
scroll to position [0, 0]
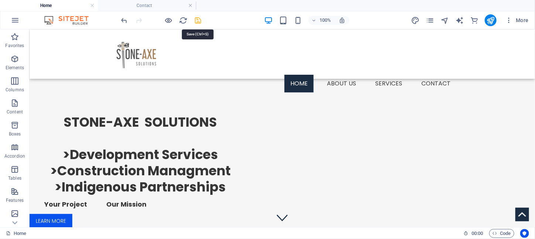
click at [197, 20] on icon "save" at bounding box center [198, 20] width 8 height 8
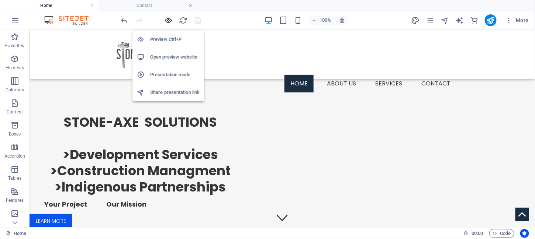
click at [168, 19] on icon "button" at bounding box center [168, 20] width 8 height 8
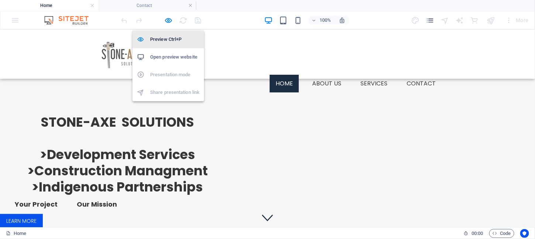
click at [168, 39] on h6 "Preview Ctrl+P" at bounding box center [174, 39] width 49 height 9
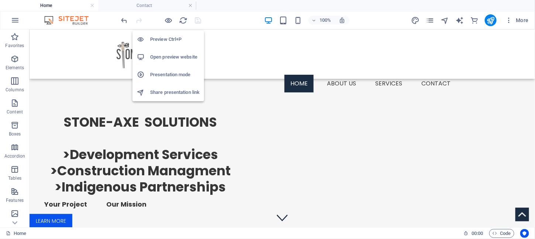
click at [159, 38] on h6 "Preview Ctrl+P" at bounding box center [174, 39] width 49 height 9
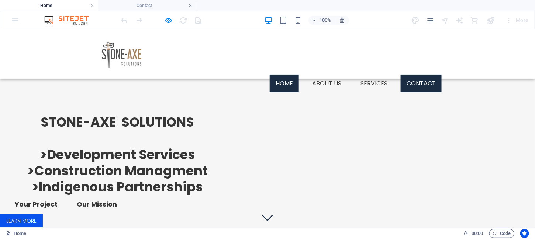
click at [414, 74] on link "Contact" at bounding box center [420, 83] width 41 height 18
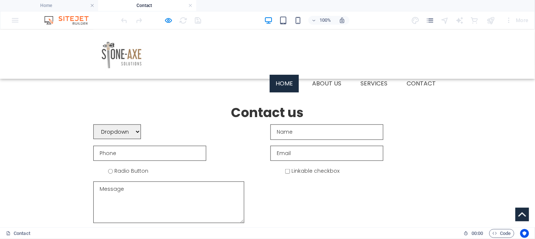
click at [288, 74] on link "Home" at bounding box center [283, 83] width 29 height 18
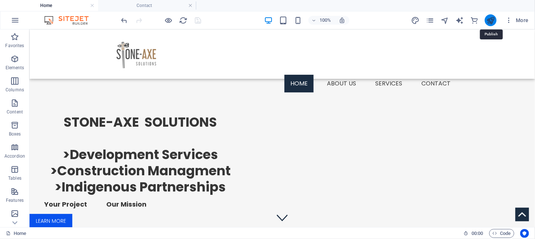
click at [491, 21] on icon "publish" at bounding box center [490, 20] width 8 height 8
